Goal: Task Accomplishment & Management: Complete application form

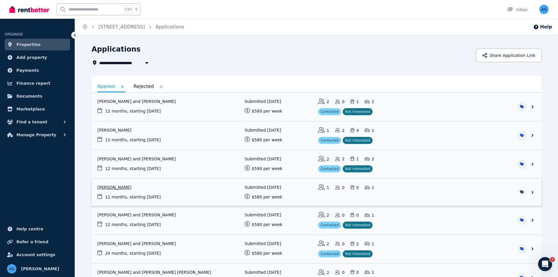
click at [199, 186] on link "View application: Edward Simmons" at bounding box center [317, 192] width 450 height 27
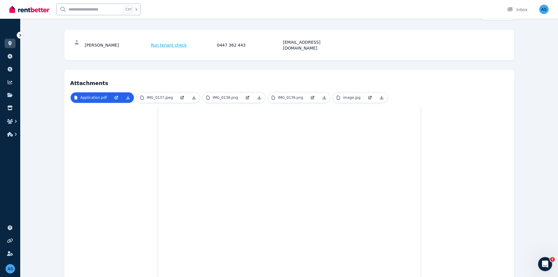
scroll to position [1, 0]
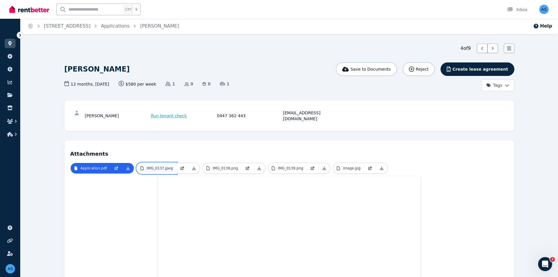
click at [162, 166] on p "IMG_0137.jpeg" at bounding box center [160, 168] width 26 height 5
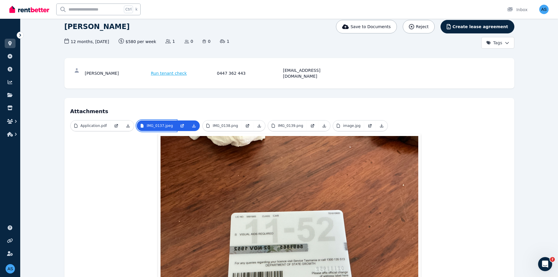
scroll to position [88, 0]
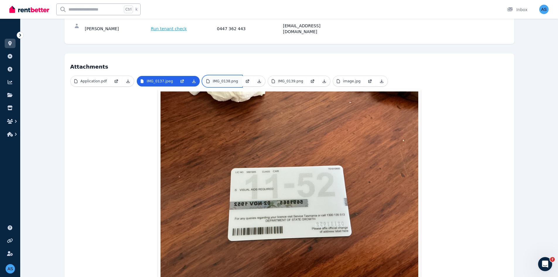
click at [220, 79] on p "IMG_0138.png" at bounding box center [225, 81] width 25 height 5
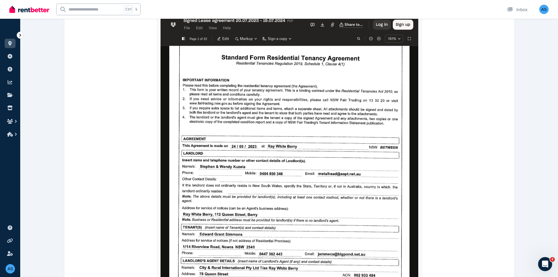
scroll to position [117, 0]
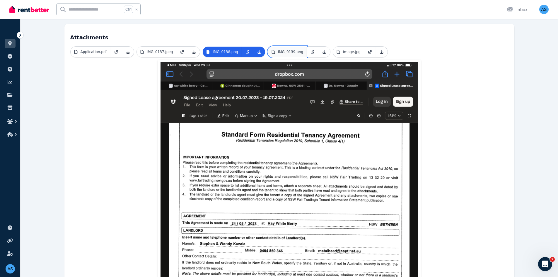
click at [286, 50] on p "IMG_0139.png" at bounding box center [290, 52] width 25 height 5
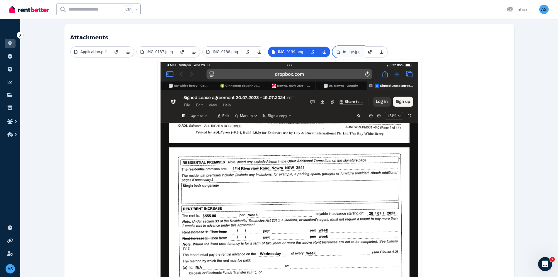
click at [344, 50] on p "image.jpg" at bounding box center [352, 52] width 18 height 5
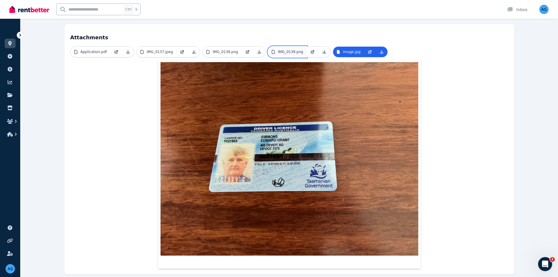
click at [285, 48] on link "IMG_0139.png" at bounding box center [287, 52] width 39 height 11
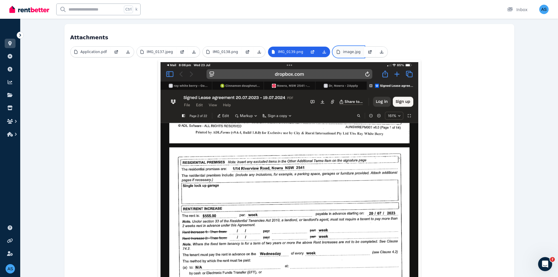
click at [344, 50] on p "image.jpg" at bounding box center [352, 52] width 18 height 5
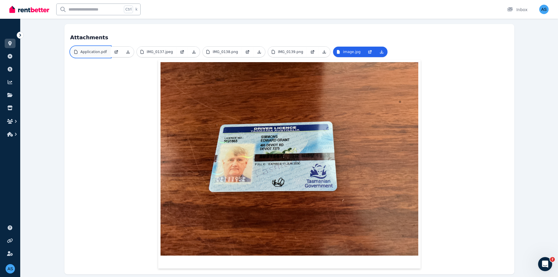
click at [101, 50] on p "Application.pdf" at bounding box center [94, 52] width 26 height 5
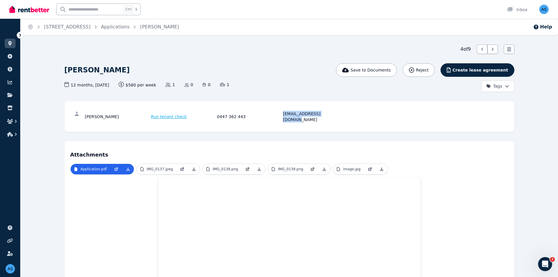
drag, startPoint x: 335, startPoint y: 113, endPoint x: 283, endPoint y: 115, distance: 52.5
click at [283, 115] on div "[PERSON_NAME] Run tenant check 0447 362 443 [EMAIL_ADDRESS][DOMAIN_NAME]" at bounding box center [216, 117] width 263 height 12
copy div "[EMAIL_ADDRESS][DOMAIN_NAME]"
